Goal: Check status: Check status

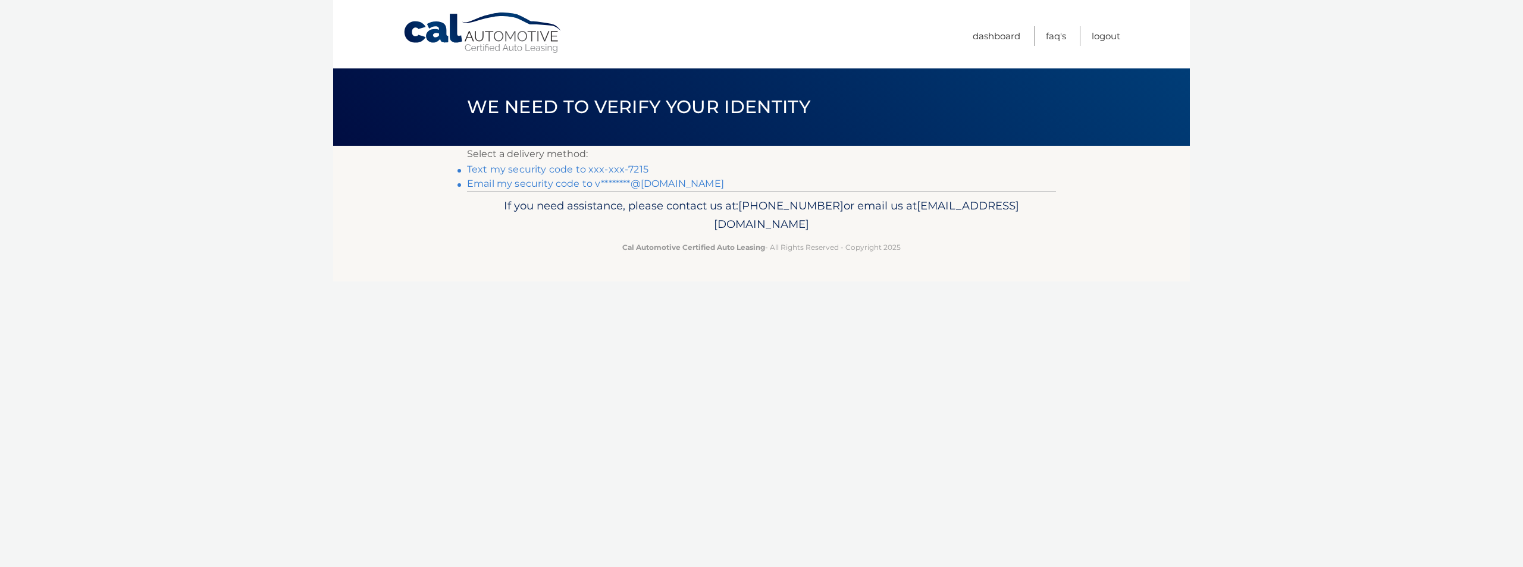
click at [608, 168] on link "Text my security code to xxx-xxx-7215" at bounding box center [557, 169] width 181 height 11
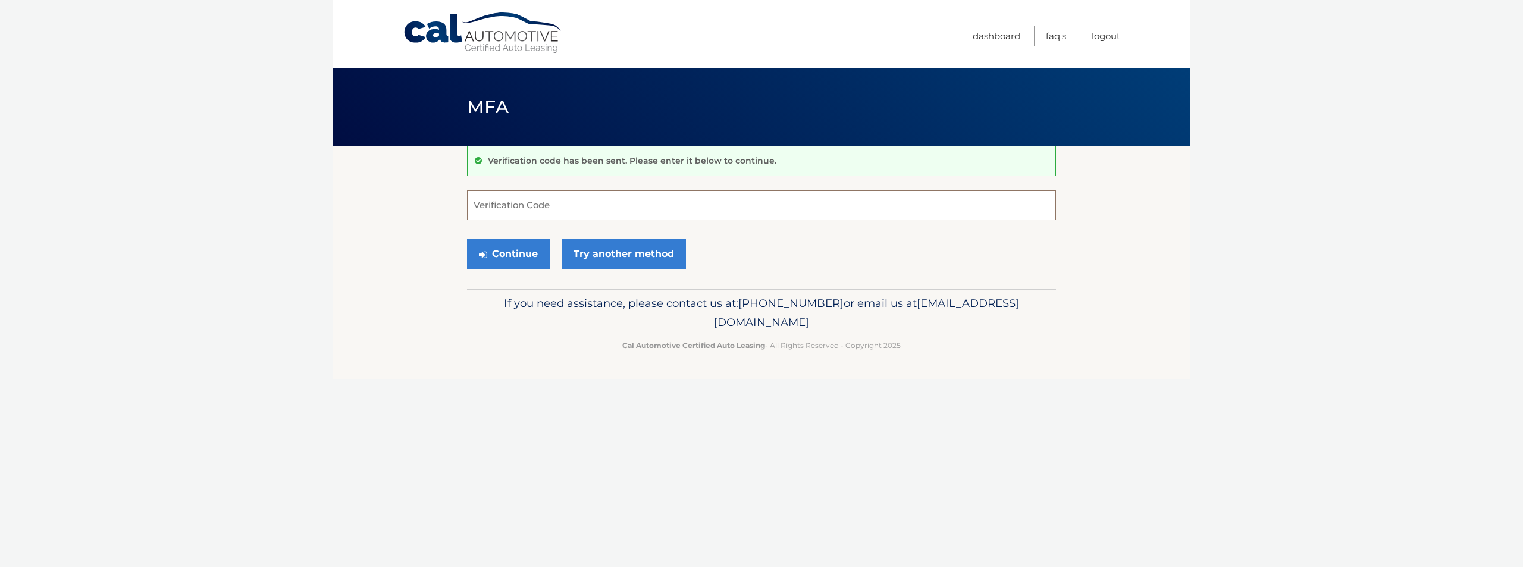
click at [536, 209] on input "Verification Code" at bounding box center [761, 205] width 589 height 30
type input "213204"
click at [522, 253] on button "Continue" at bounding box center [508, 254] width 83 height 30
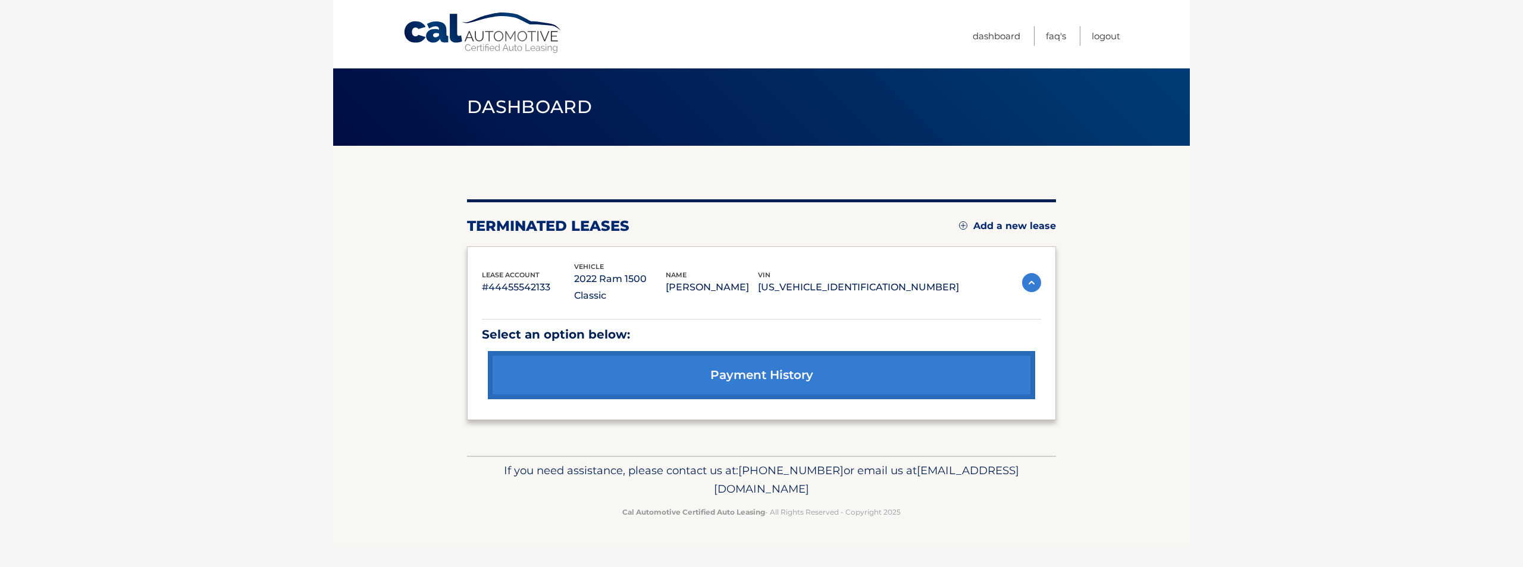
click at [1033, 275] on img at bounding box center [1031, 282] width 19 height 19
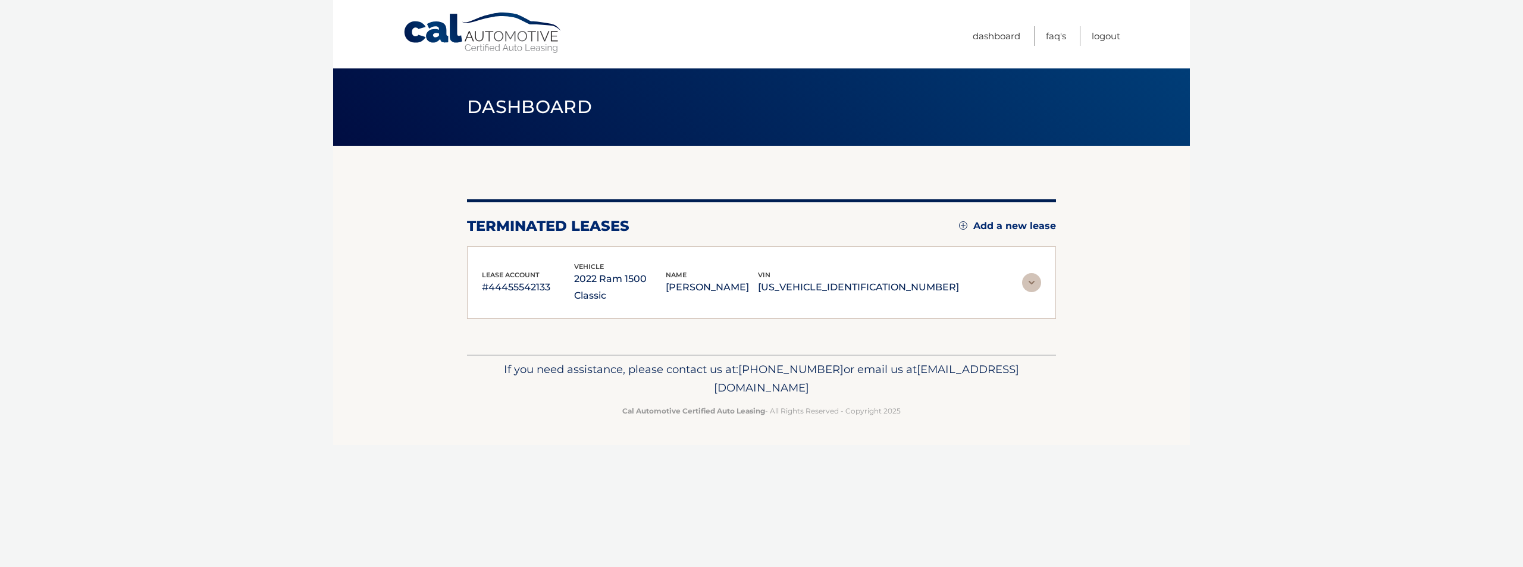
click at [1033, 275] on img at bounding box center [1031, 282] width 19 height 19
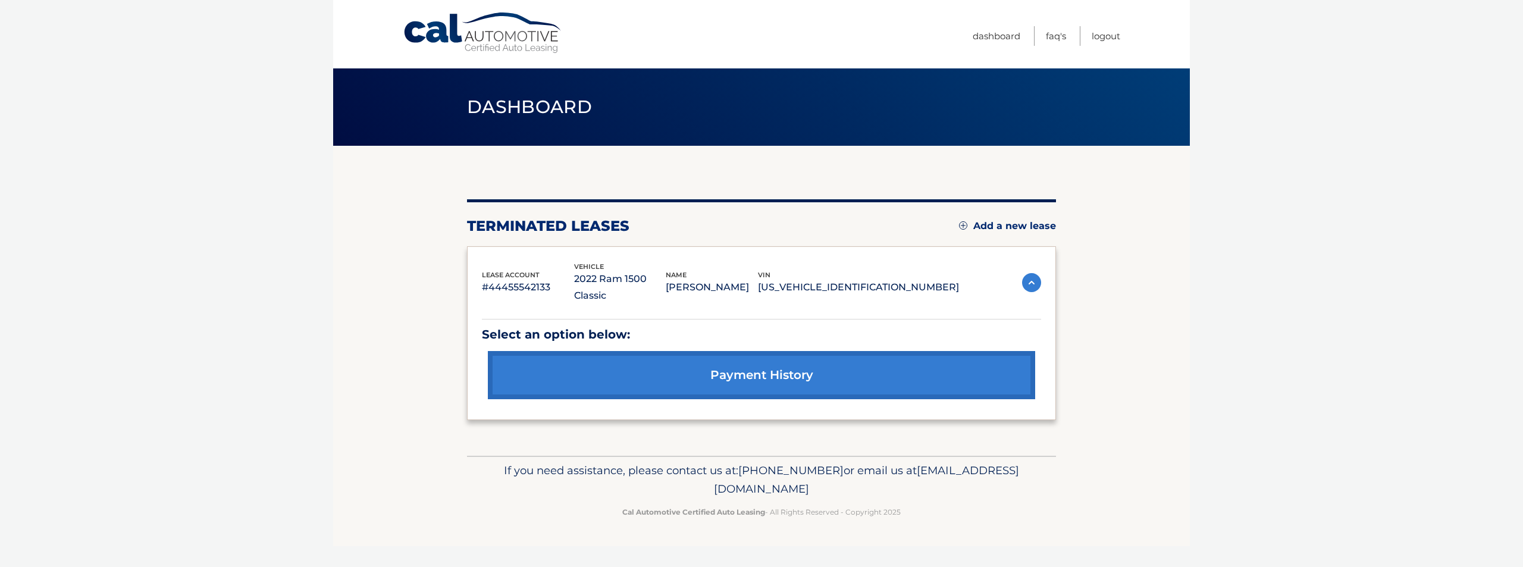
click at [812, 352] on link "payment history" at bounding box center [761, 375] width 547 height 48
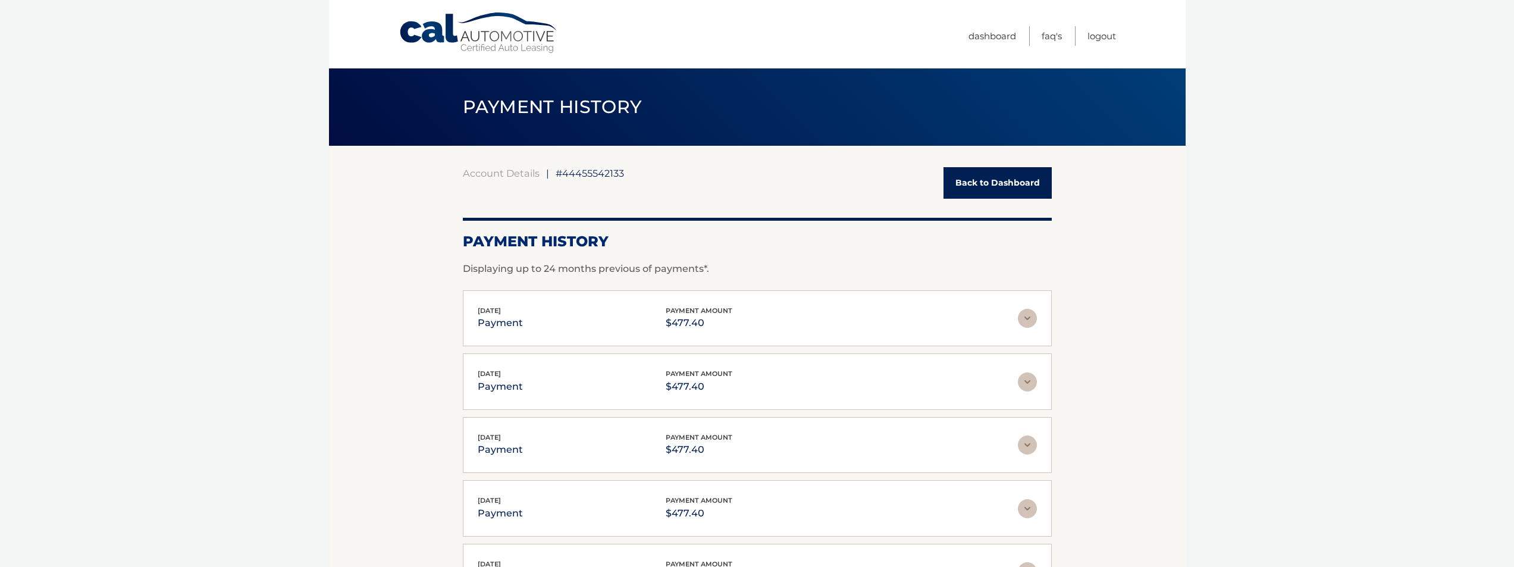
click at [1003, 179] on link "Back to Dashboard" at bounding box center [997, 183] width 108 height 32
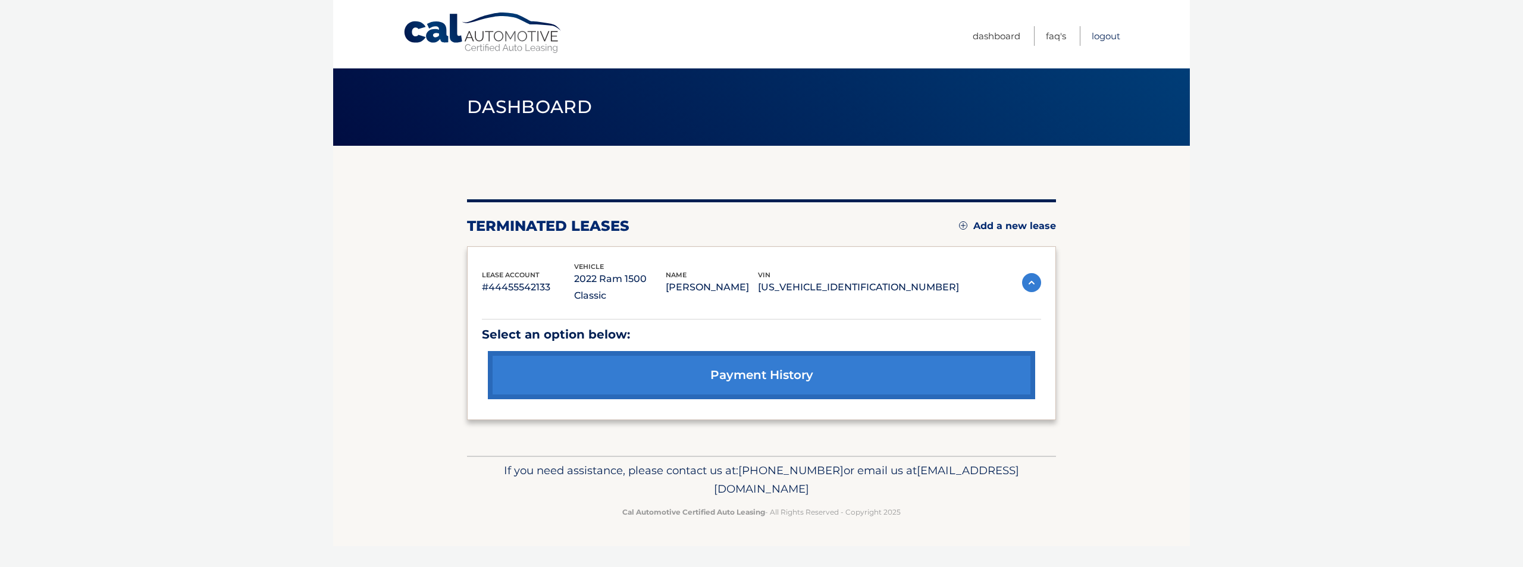
click at [1106, 38] on link "Logout" at bounding box center [1105, 36] width 29 height 20
